Goal: Transaction & Acquisition: Obtain resource

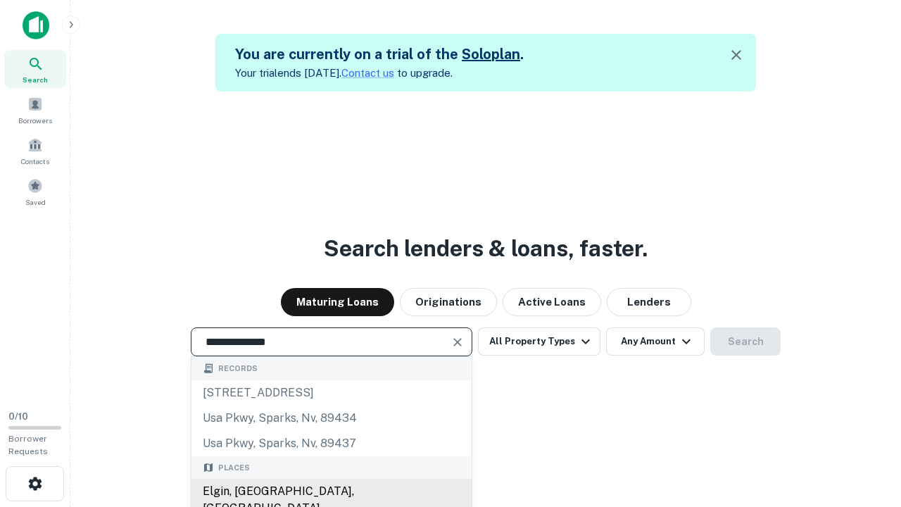
click at [331, 491] on div "Elgin, IL, USA" at bounding box center [331, 500] width 280 height 42
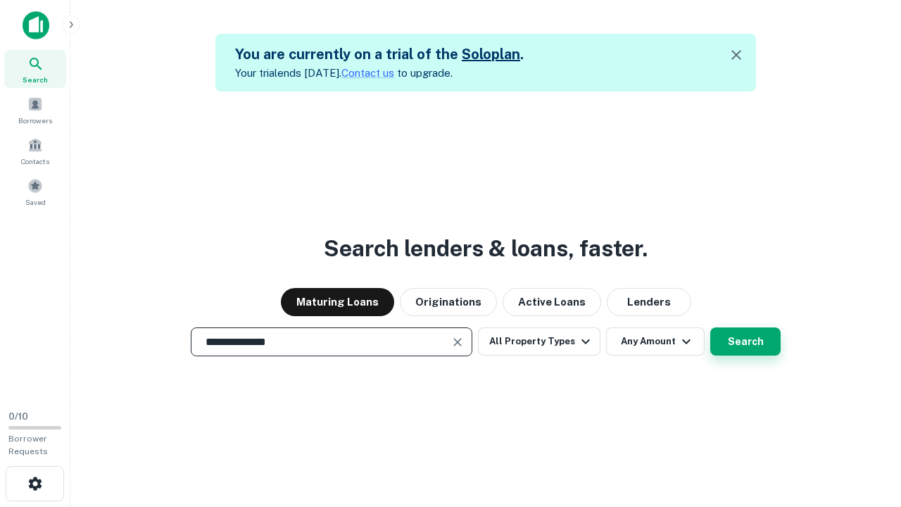
type input "**********"
click at [745, 341] on button "Search" at bounding box center [745, 341] width 70 height 28
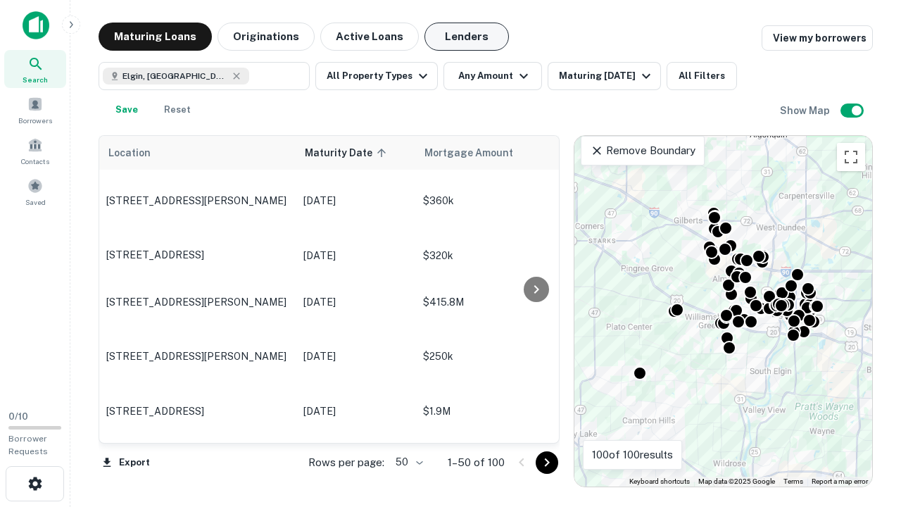
click at [467, 37] on button "Lenders" at bounding box center [466, 37] width 84 height 28
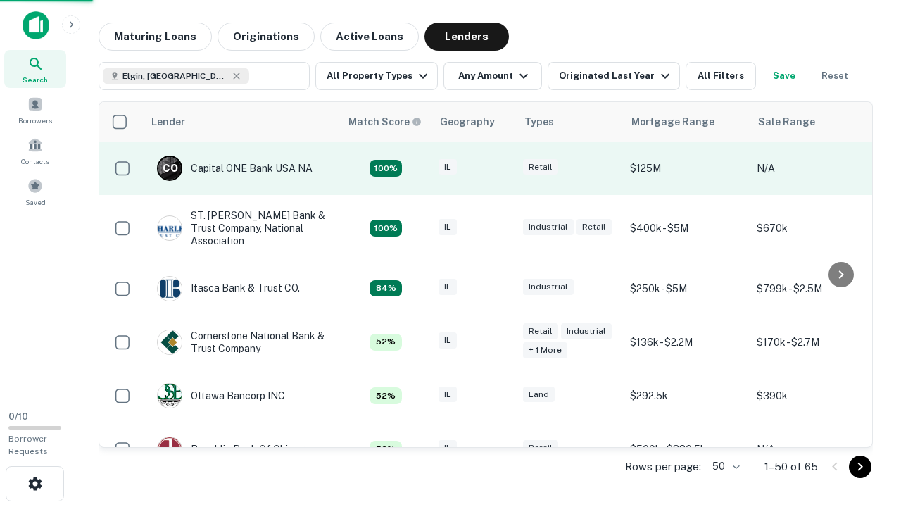
click at [500, 168] on div "IL" at bounding box center [474, 168] width 70 height 19
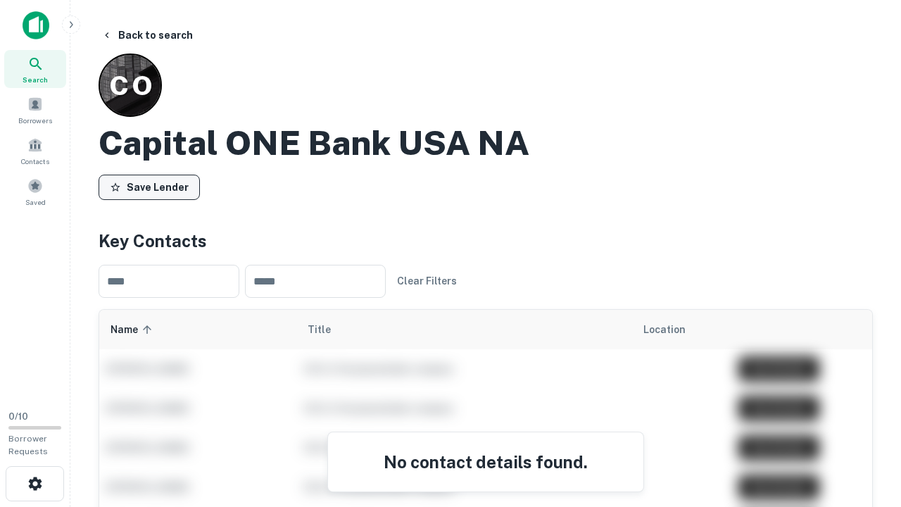
click at [149, 187] on button "Save Lender" at bounding box center [149, 187] width 101 height 25
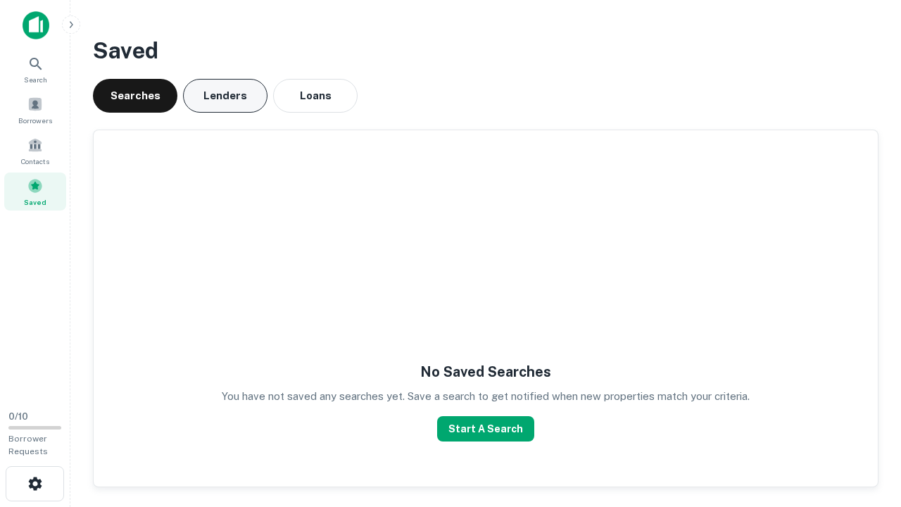
click at [225, 96] on button "Lenders" at bounding box center [225, 96] width 84 height 34
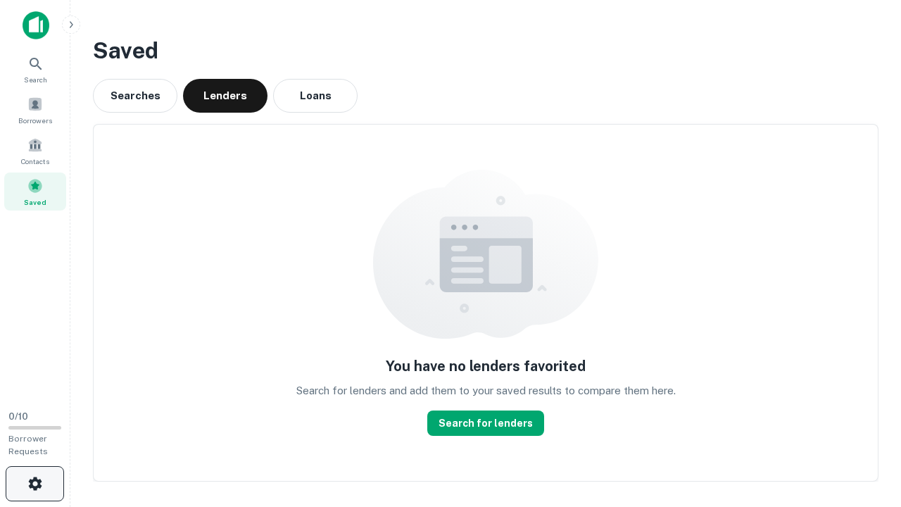
click at [34, 484] on icon "button" at bounding box center [35, 483] width 17 height 17
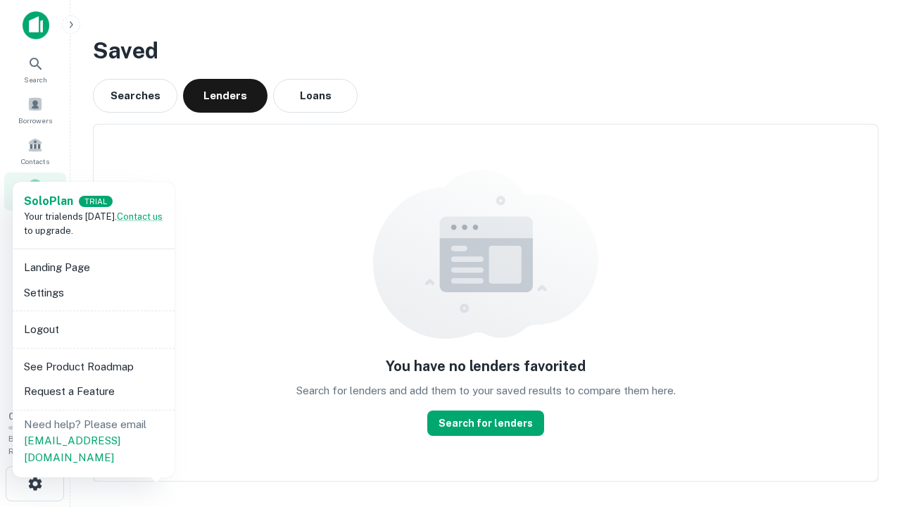
click at [93, 329] on li "Logout" at bounding box center [93, 329] width 151 height 25
